Goal: Task Accomplishment & Management: Manage account settings

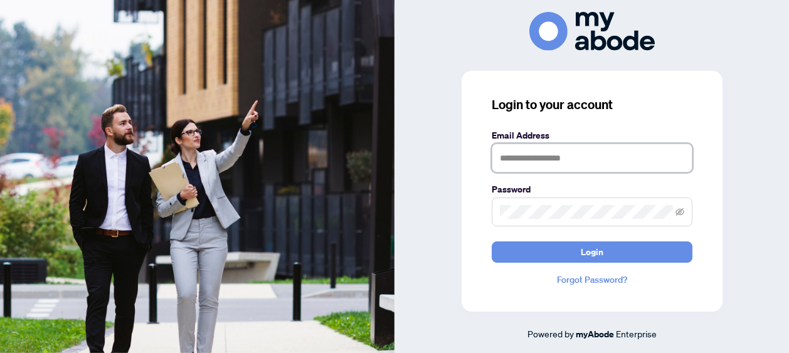
click at [577, 156] on input "text" at bounding box center [592, 158] width 201 height 29
type input "**********"
click at [604, 204] on span at bounding box center [592, 212] width 201 height 29
click at [492, 242] on button "Login" at bounding box center [592, 252] width 201 height 21
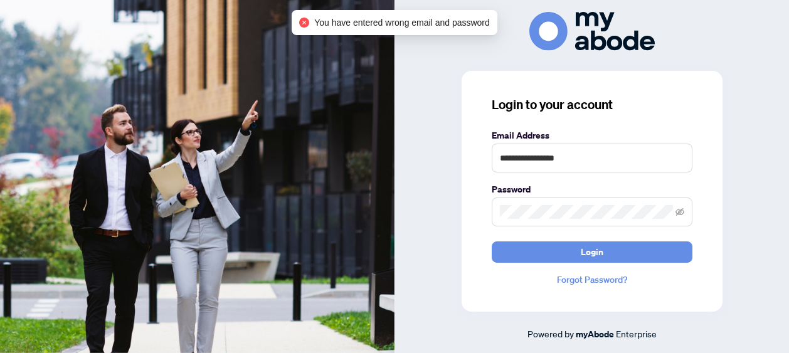
click at [689, 220] on span at bounding box center [592, 212] width 201 height 29
click at [643, 220] on span at bounding box center [592, 212] width 201 height 29
click at [681, 218] on span at bounding box center [680, 212] width 9 height 14
click at [680, 213] on icon "eye-invisible" at bounding box center [680, 212] width 3 height 3
click at [485, 217] on div "**********" at bounding box center [592, 191] width 261 height 241
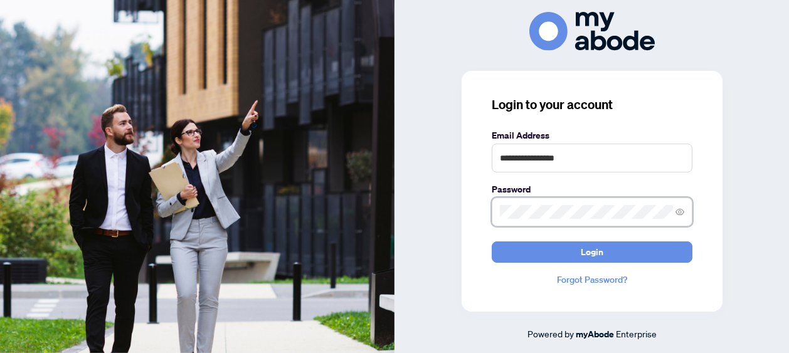
click at [393, 215] on div "**********" at bounding box center [394, 176] width 789 height 353
click at [492, 242] on button "Login" at bounding box center [592, 252] width 201 height 21
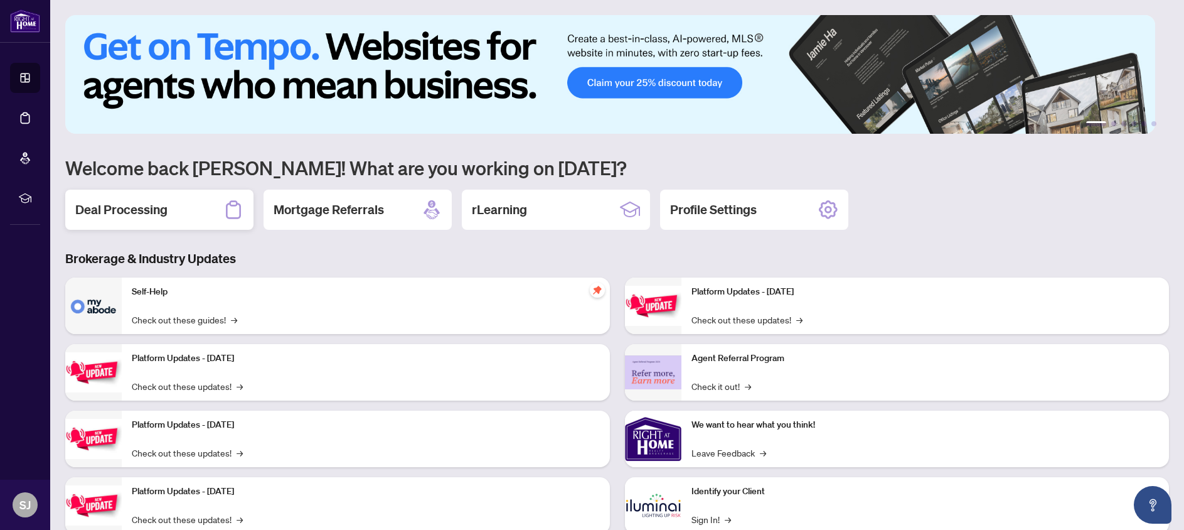
click at [197, 211] on div "Deal Processing" at bounding box center [159, 210] width 188 height 40
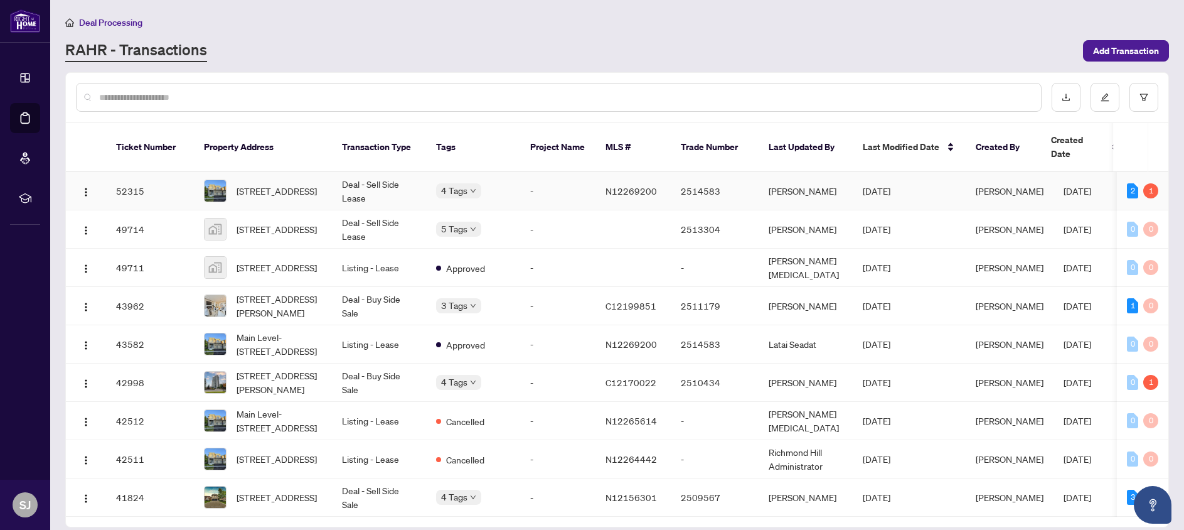
click at [346, 172] on td "Deal - Sell Side Lease" at bounding box center [379, 191] width 94 height 38
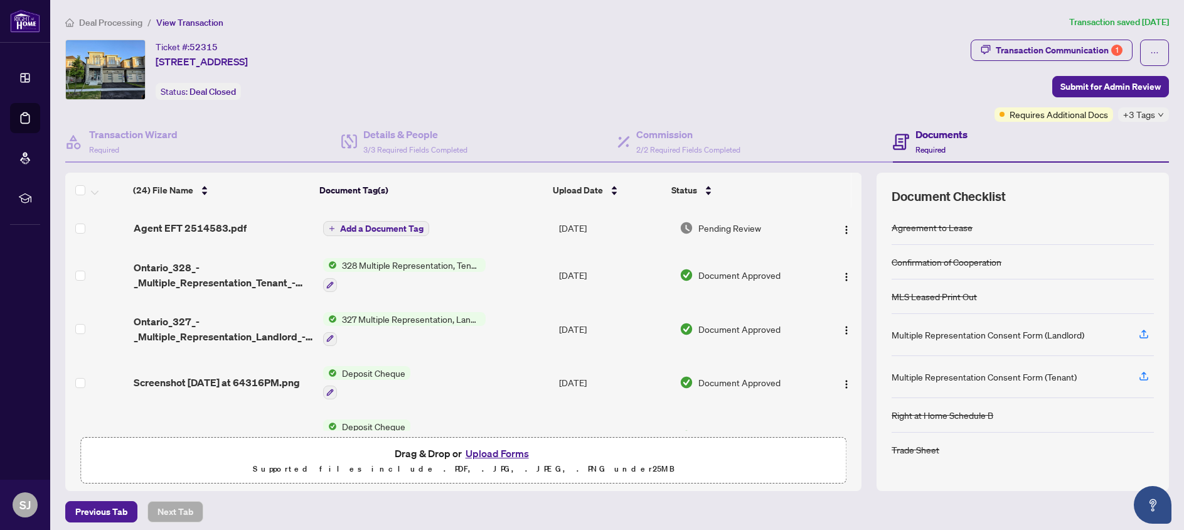
click at [563, 226] on td "Sep/30/2025" at bounding box center [614, 228] width 120 height 40
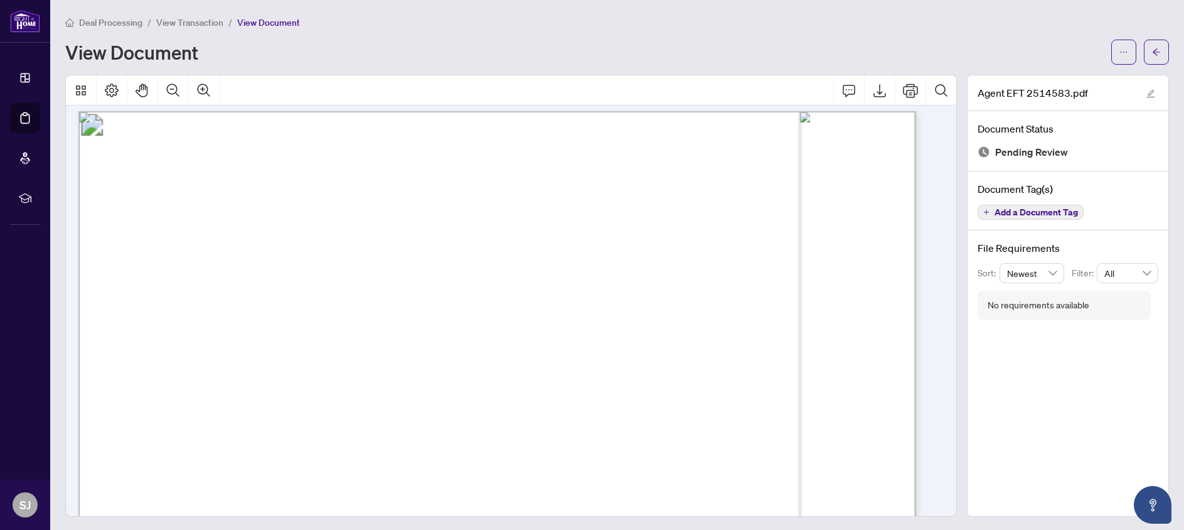
scroll to position [8, 0]
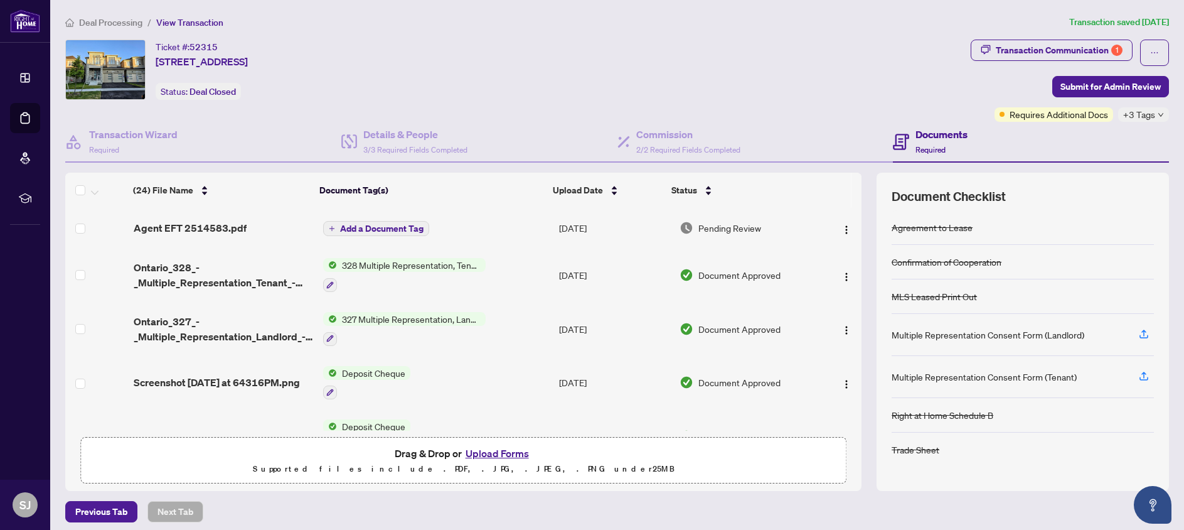
click at [463, 223] on td "Add a Document Tag" at bounding box center [436, 228] width 237 height 40
click at [171, 22] on span "View Transaction" at bounding box center [189, 22] width 67 height 11
click at [135, 23] on span "Deal Processing" at bounding box center [110, 22] width 63 height 11
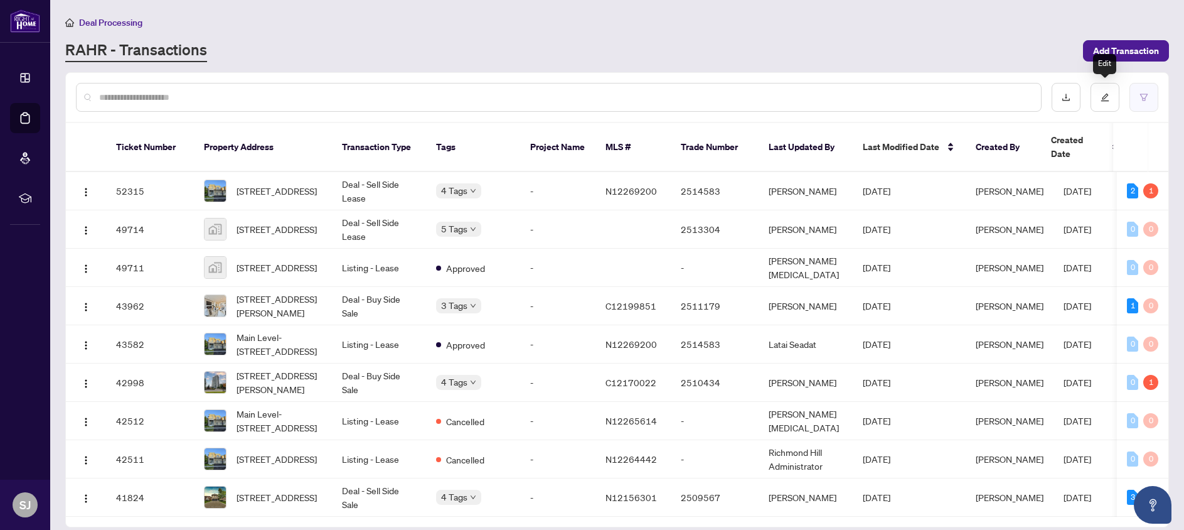
click at [1157, 94] on button "button" at bounding box center [1144, 97] width 29 height 29
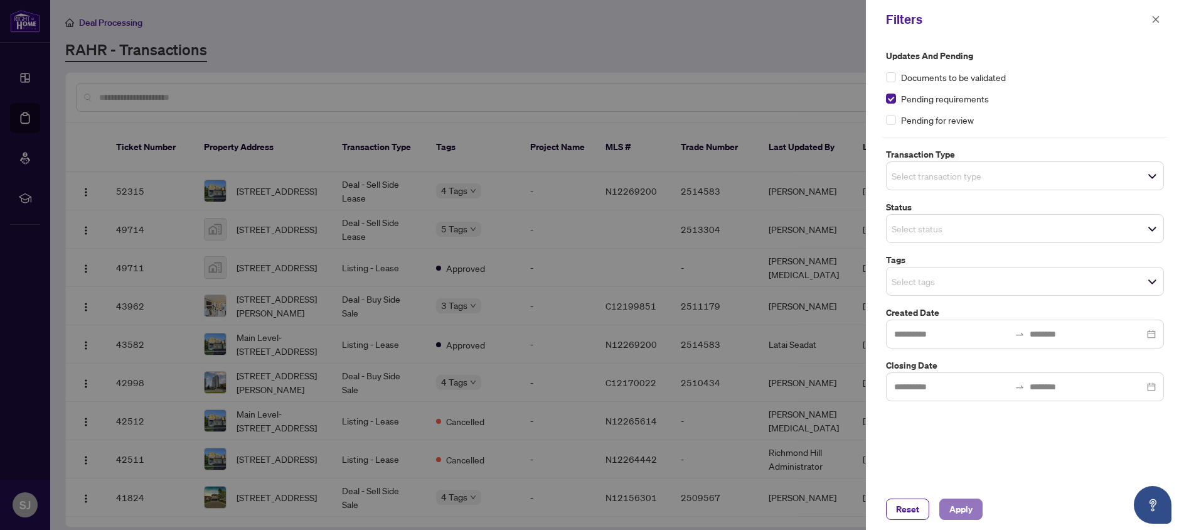
click at [971, 511] on span "Apply" at bounding box center [960, 509] width 23 height 20
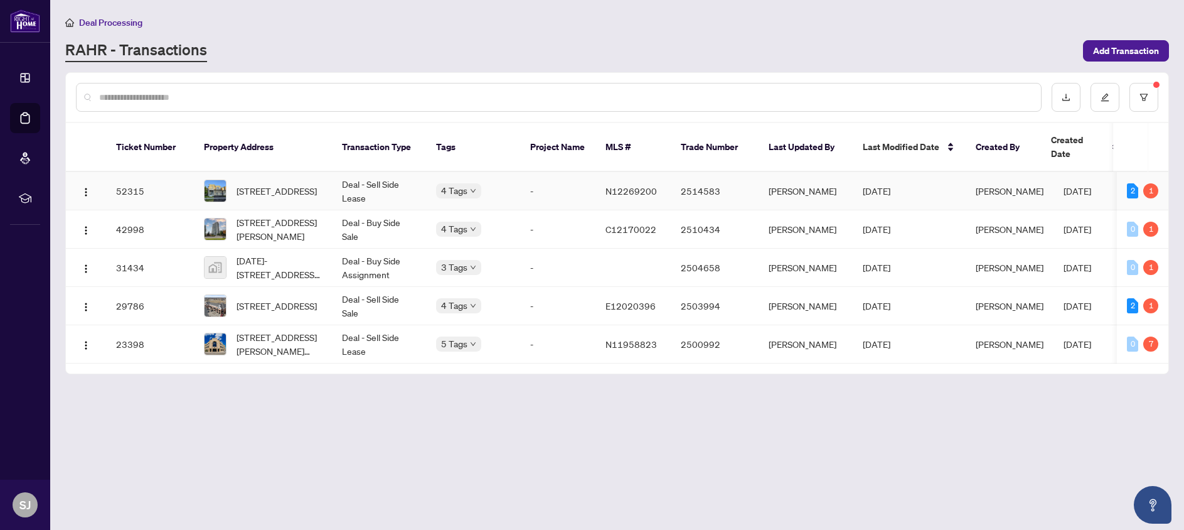
click at [884, 172] on td "Oct/02/2025" at bounding box center [909, 191] width 113 height 38
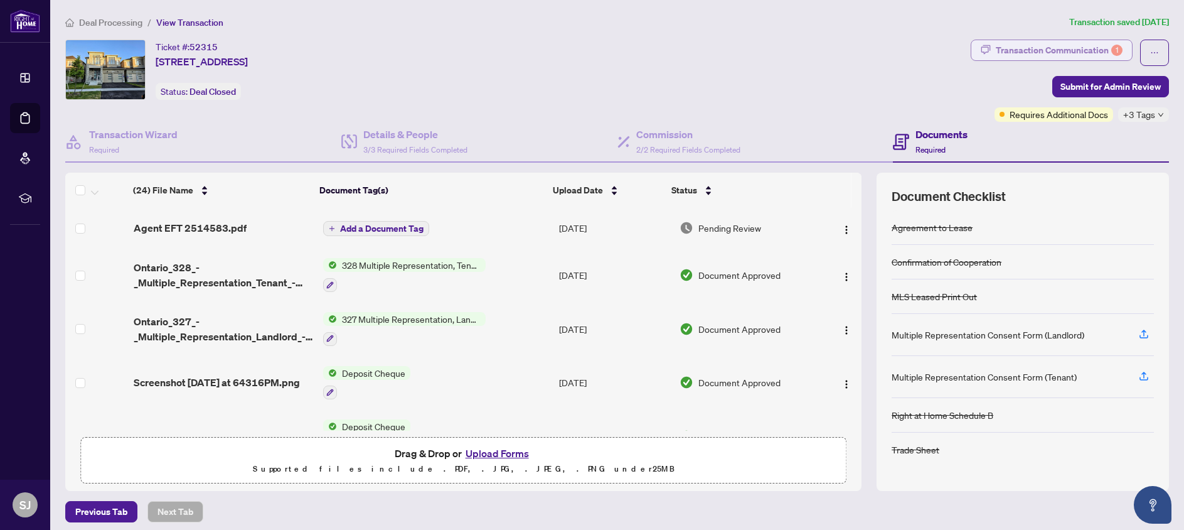
click at [1044, 52] on div "Transaction Communication 1" at bounding box center [1059, 50] width 127 height 20
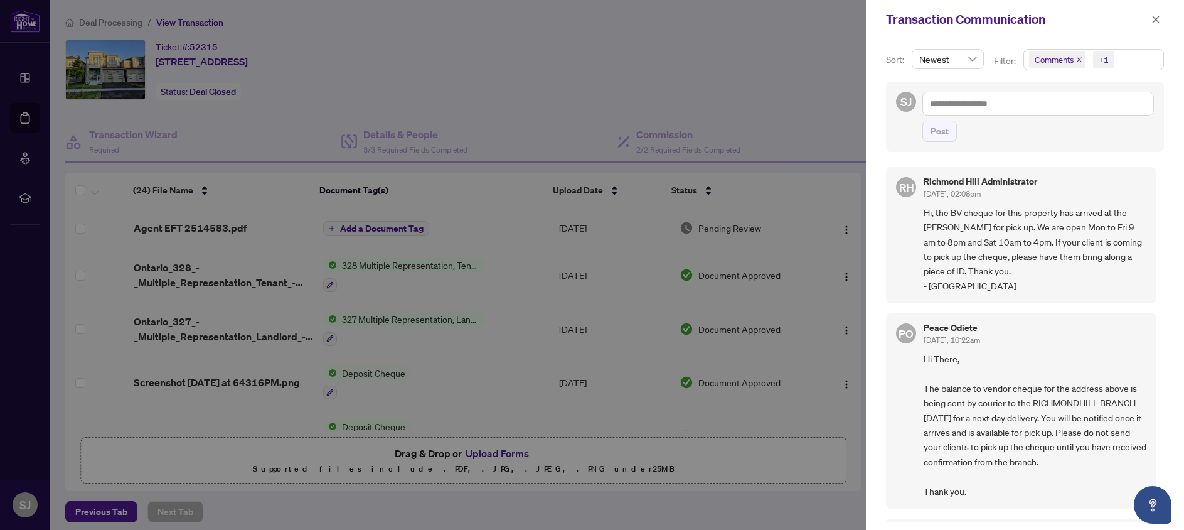
click at [769, 141] on div at bounding box center [592, 265] width 1184 height 530
click at [1170, 10] on div "Transaction Communication" at bounding box center [1025, 19] width 318 height 39
click at [1160, 13] on button "button" at bounding box center [1156, 19] width 16 height 15
